Goal: Task Accomplishment & Management: Use online tool/utility

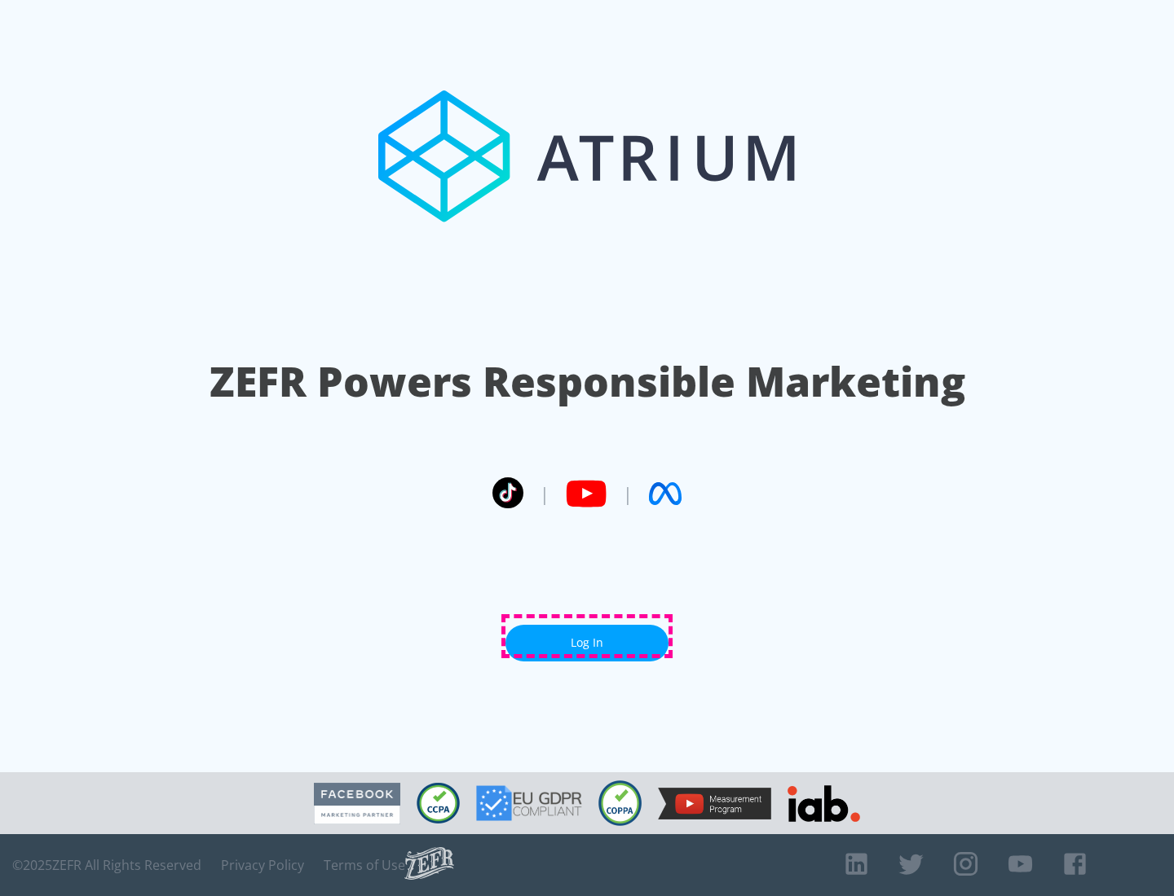
click at [587, 637] on link "Log In" at bounding box center [586, 643] width 163 height 37
